Goal: Book appointment/travel/reservation

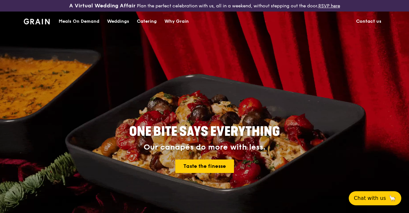
click at [150, 26] on div "Catering" at bounding box center [147, 21] width 20 height 19
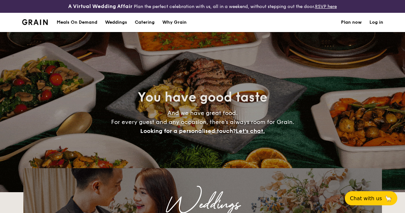
select select
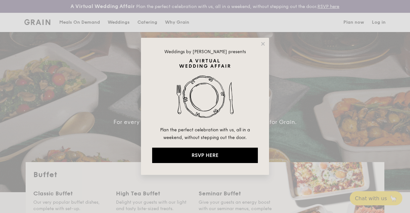
drag, startPoint x: 407, startPoint y: 20, endPoint x: 405, endPoint y: 26, distance: 6.6
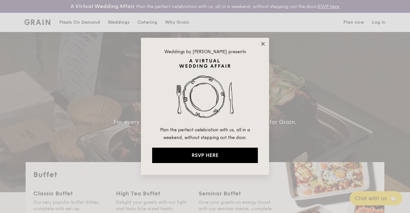
click at [263, 43] on icon at bounding box center [263, 44] width 4 height 4
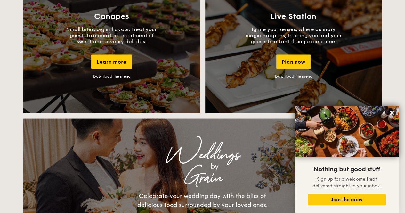
scroll to position [619, 0]
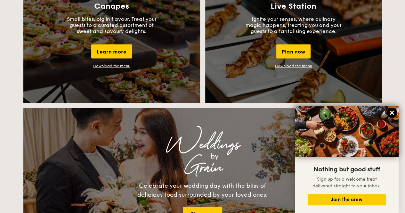
click at [392, 112] on icon at bounding box center [392, 113] width 4 height 4
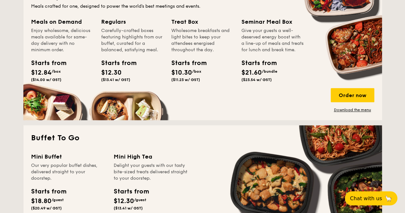
scroll to position [0, 0]
